Goal: Information Seeking & Learning: Learn about a topic

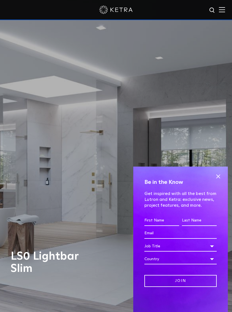
click at [217, 177] on span at bounding box center [218, 176] width 8 height 8
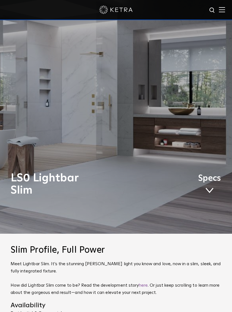
click at [210, 193] on link "Specs" at bounding box center [209, 185] width 23 height 20
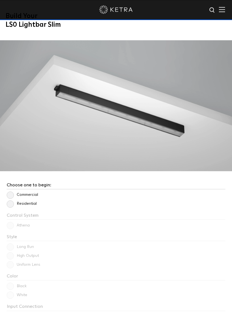
scroll to position [675, 0]
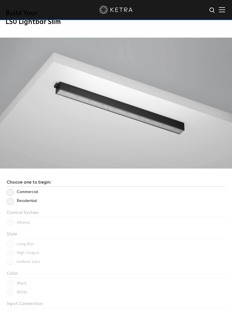
click at [11, 203] on label "Residential" at bounding box center [22, 201] width 30 height 5
click at [0, 0] on input "Residential" at bounding box center [0, 0] width 0 height 0
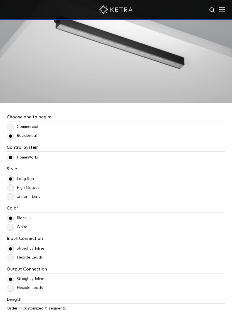
scroll to position [742, 0]
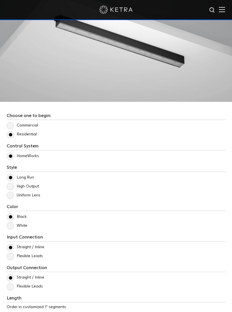
click at [12, 228] on label "White" at bounding box center [17, 225] width 21 height 5
click at [0, 0] on input "White" at bounding box center [0, 0] width 0 height 0
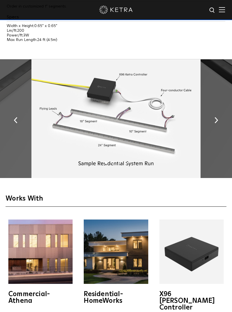
scroll to position [1033, 0]
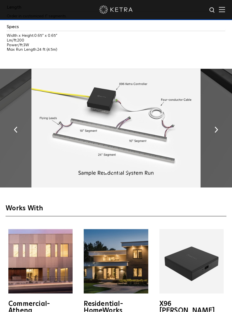
click at [218, 133] on img "button" at bounding box center [217, 130] width 4 height 6
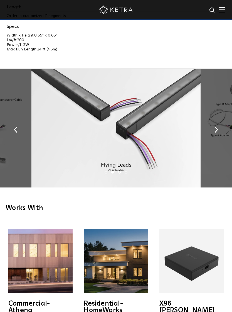
click at [216, 133] on img "button" at bounding box center [217, 130] width 4 height 6
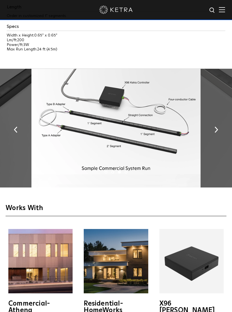
click at [219, 138] on button "button" at bounding box center [217, 129] width 12 height 19
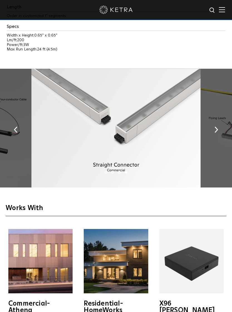
click at [219, 138] on button "button" at bounding box center [217, 129] width 12 height 19
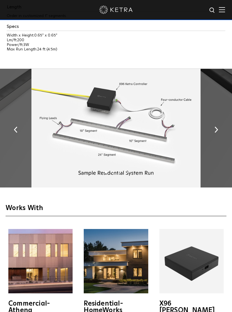
click at [220, 138] on button "button" at bounding box center [217, 129] width 12 height 19
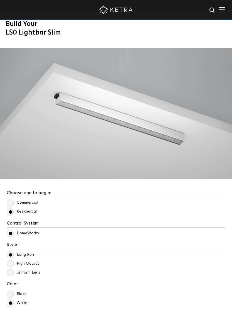
scroll to position [665, 0]
click at [154, 135] on img at bounding box center [116, 113] width 232 height 131
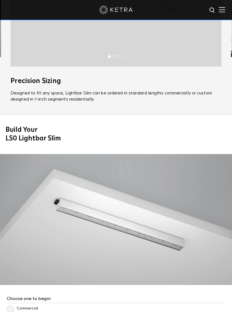
scroll to position [559, 0]
